Goal: Task Accomplishment & Management: Manage account settings

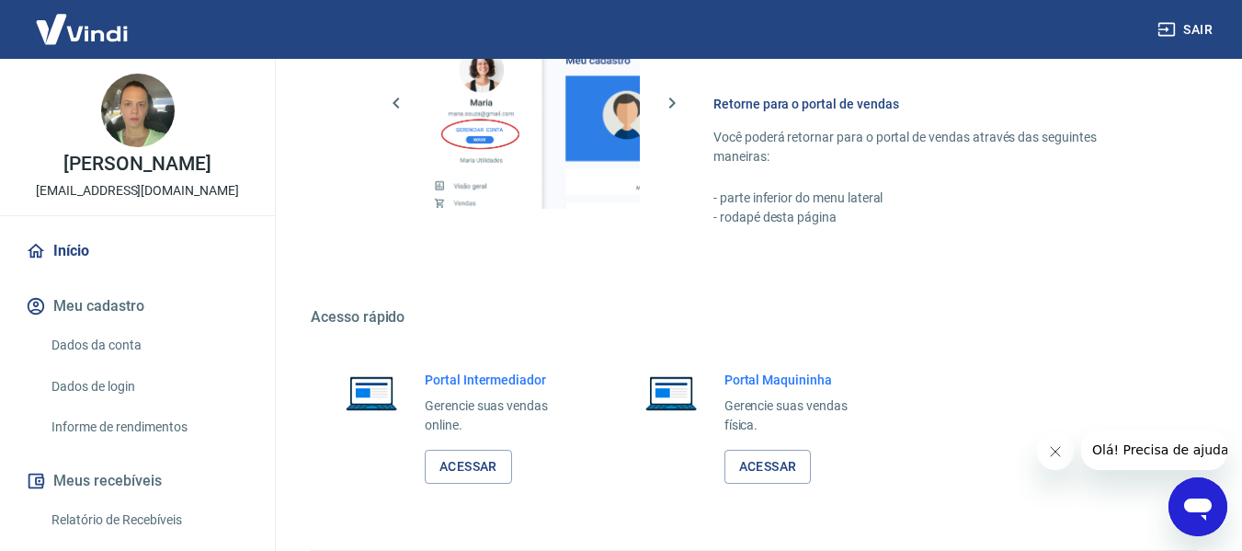
scroll to position [958, 0]
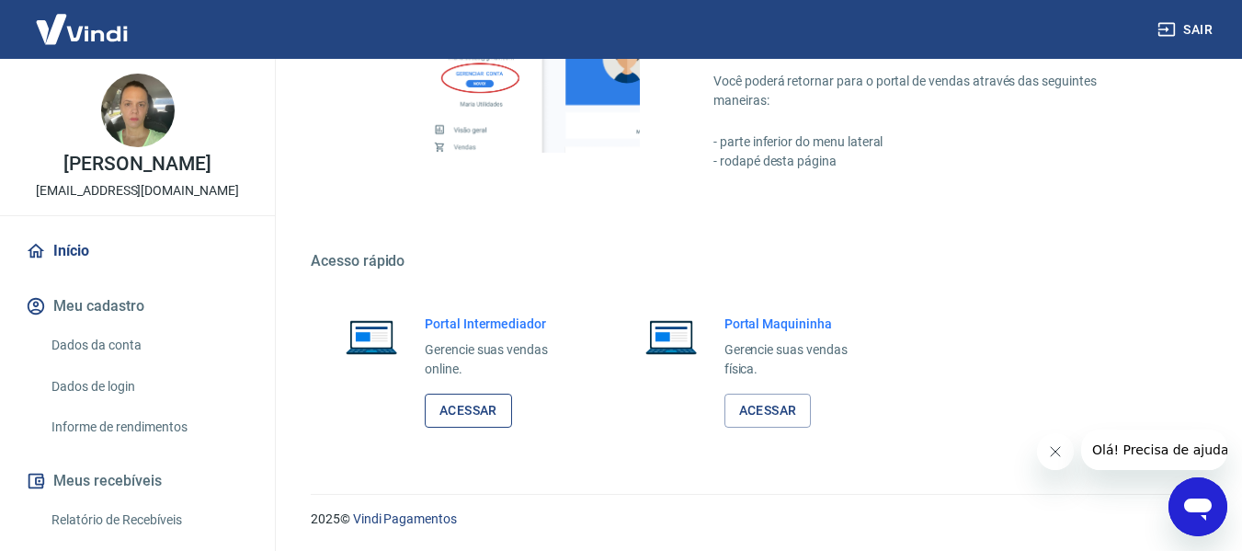
click at [476, 416] on link "Acessar" at bounding box center [468, 411] width 87 height 34
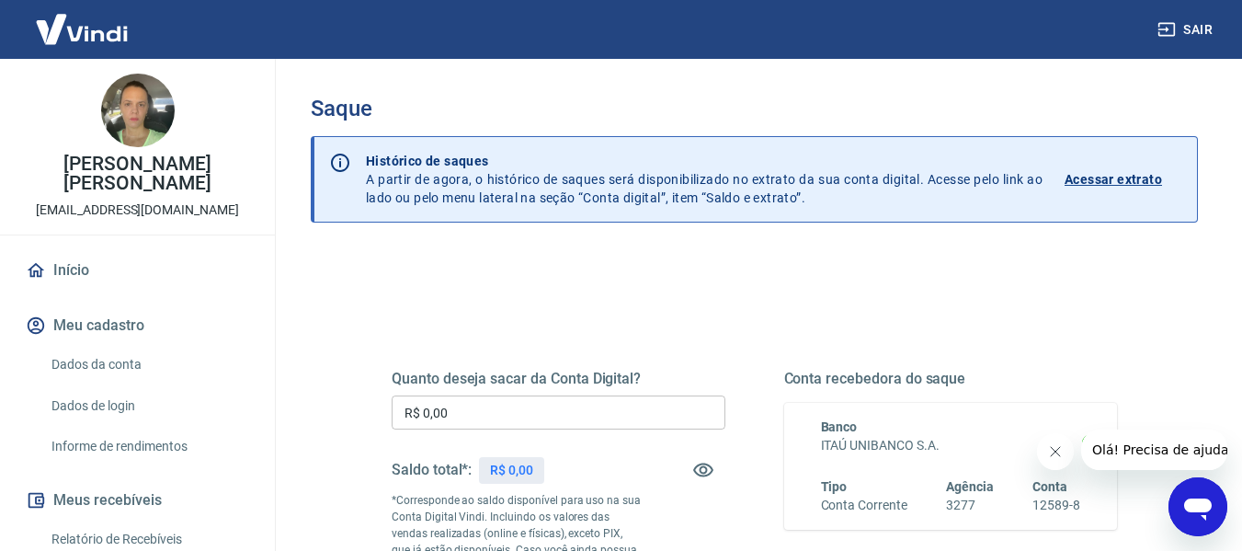
click at [1095, 180] on p "Acessar extrato" at bounding box center [1113, 179] width 97 height 18
